Goal: Find contact information: Find contact information

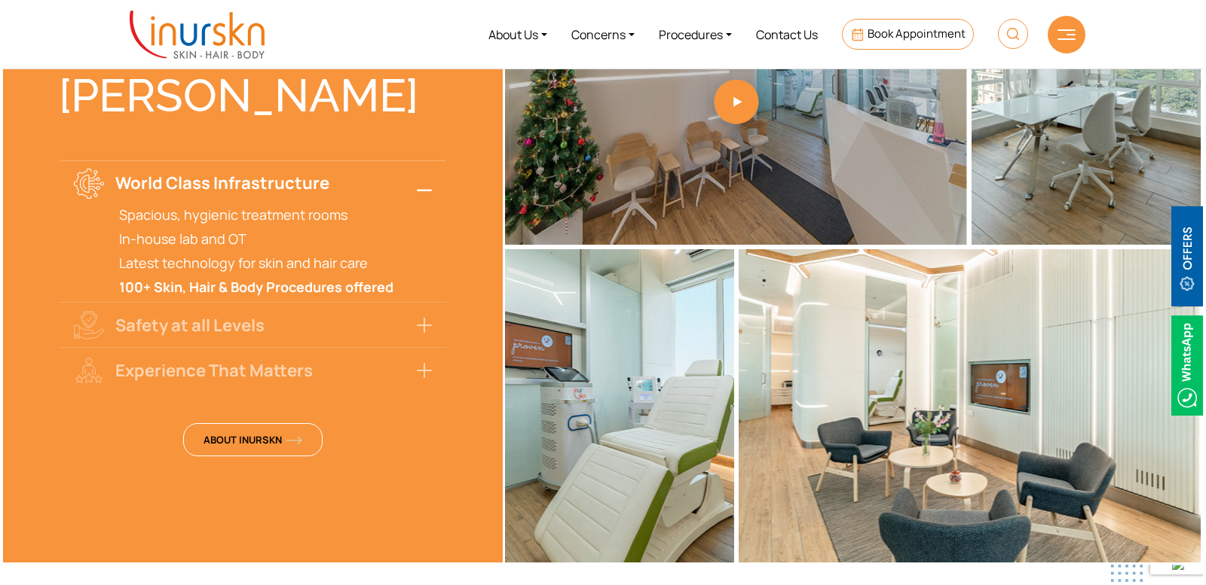
scroll to position [2411, 0]
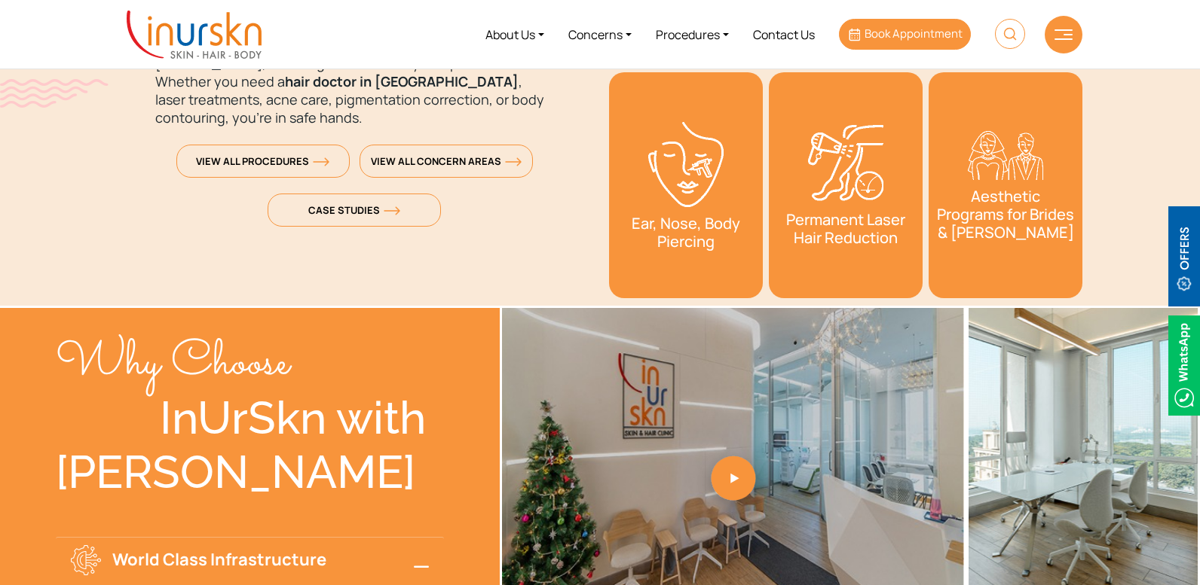
click at [907, 30] on span "Book Appointment" at bounding box center [913, 34] width 98 height 16
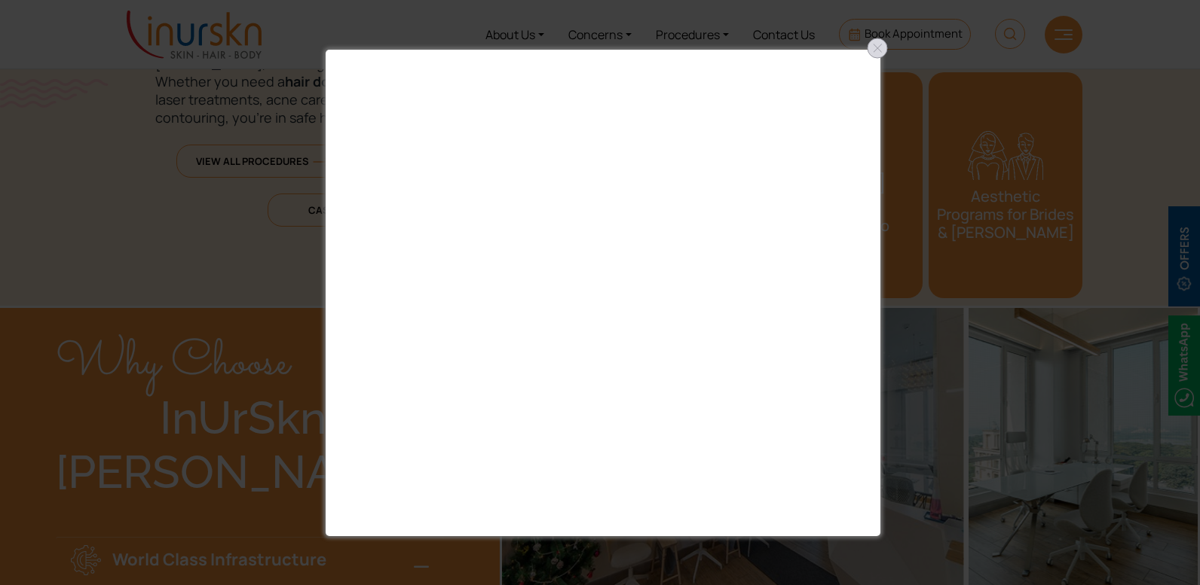
click at [876, 44] on div at bounding box center [877, 48] width 24 height 24
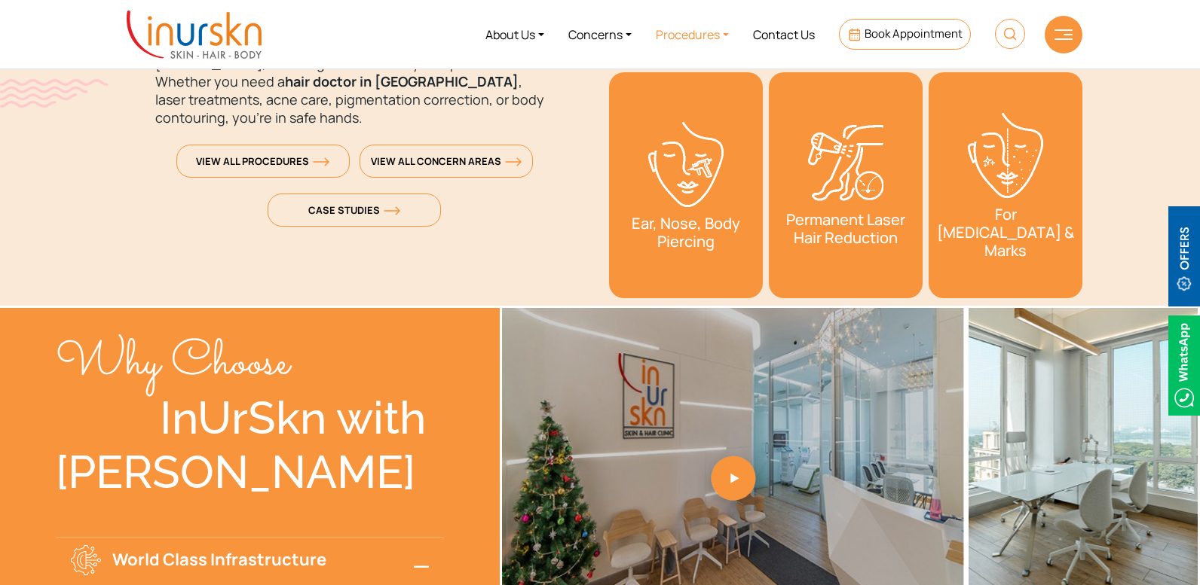
click at [699, 37] on link "Procedures" at bounding box center [692, 34] width 97 height 57
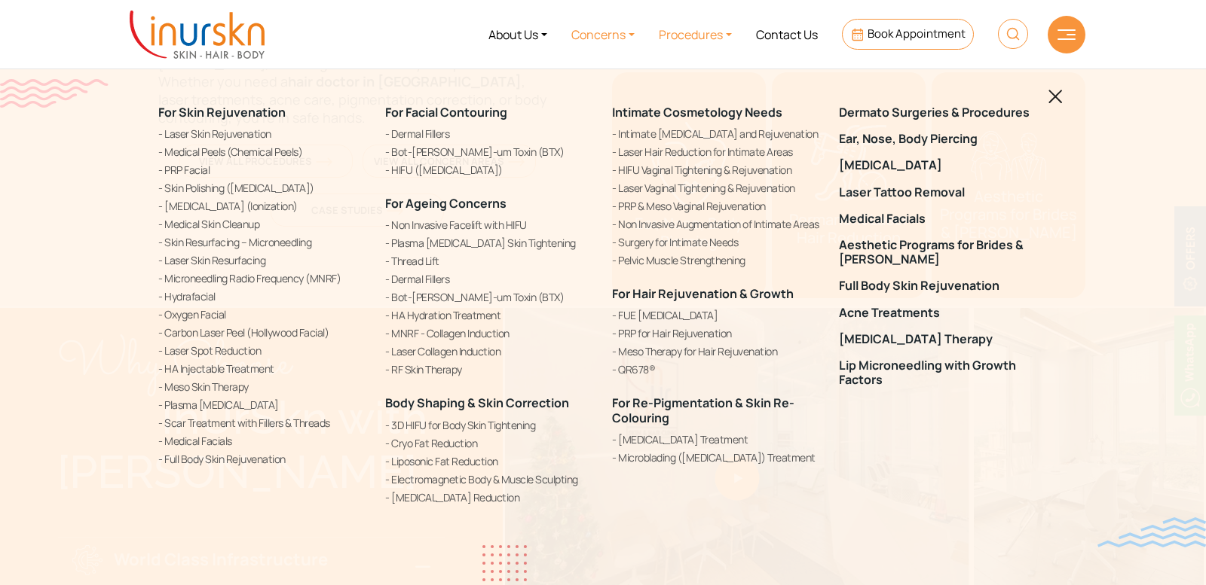
click at [614, 38] on link "Concerns" at bounding box center [602, 34] width 87 height 57
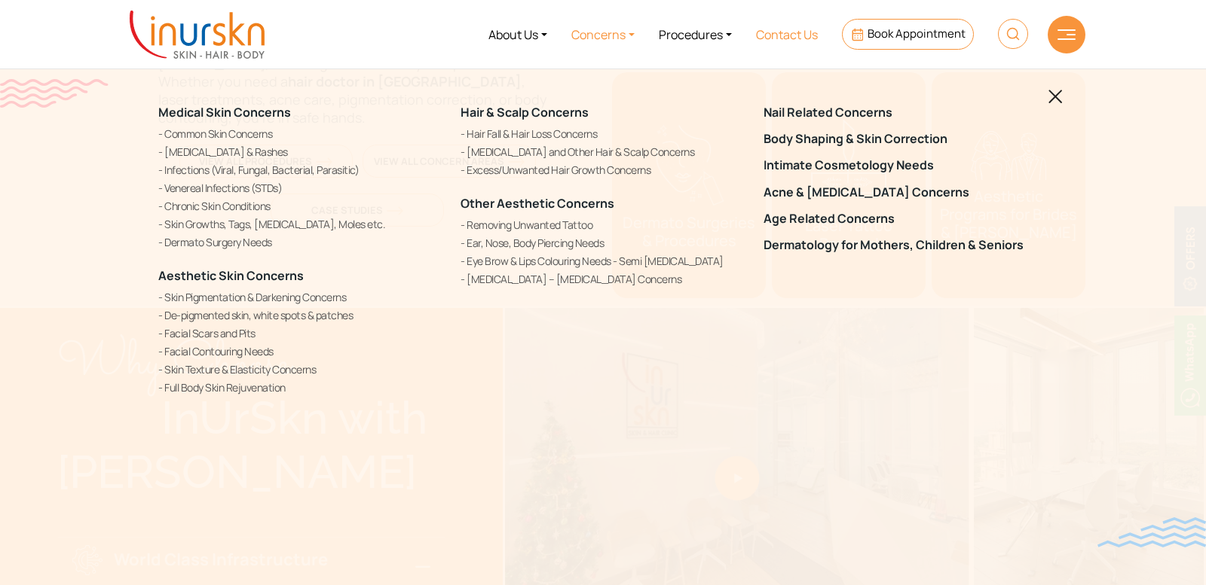
click at [772, 25] on link "Contact Us" at bounding box center [787, 34] width 86 height 57
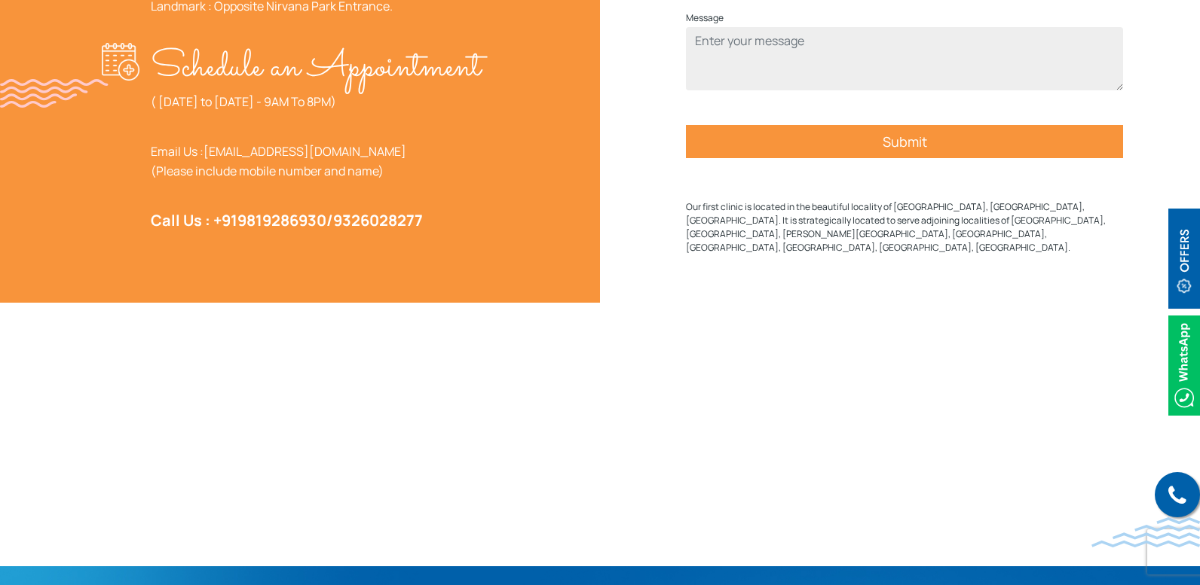
scroll to position [674, 0]
